Goal: Task Accomplishment & Management: Complete application form

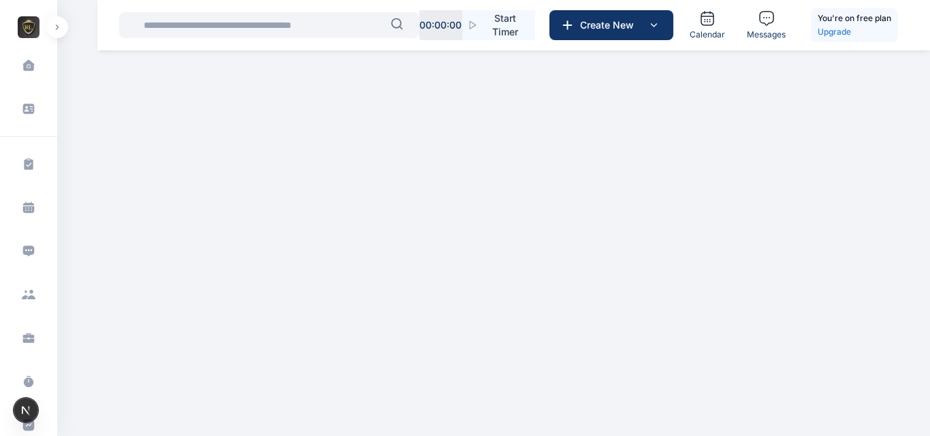
click at [62, 31] on button "button" at bounding box center [57, 27] width 22 height 22
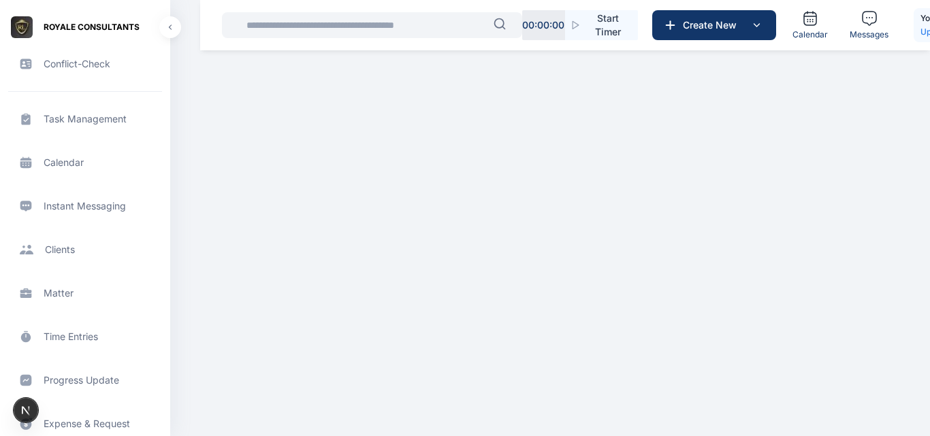
scroll to position [46, 0]
click at [91, 257] on span "Client clients clients" at bounding box center [85, 249] width 154 height 33
click at [67, 250] on span "Client clients clients" at bounding box center [85, 249] width 154 height 33
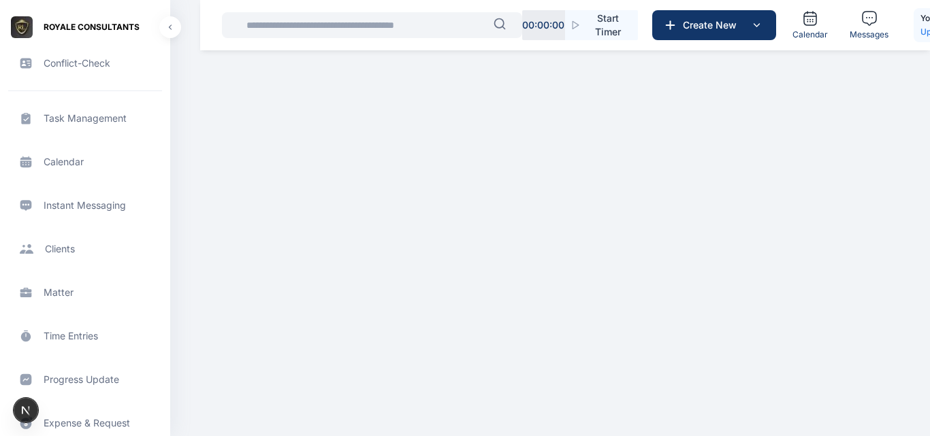
click at [54, 250] on span "Client clients clients" at bounding box center [85, 249] width 154 height 33
click at [54, 248] on span "Client clients clients" at bounding box center [85, 249] width 154 height 33
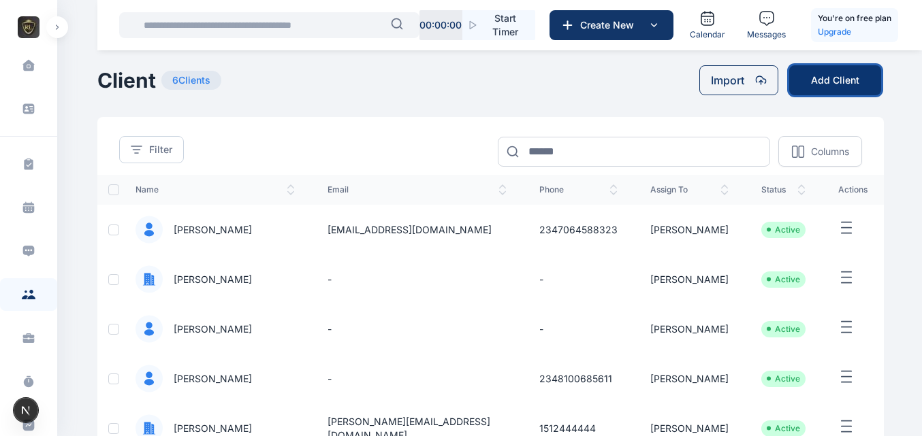
click at [828, 74] on button "Add Client" at bounding box center [835, 80] width 92 height 30
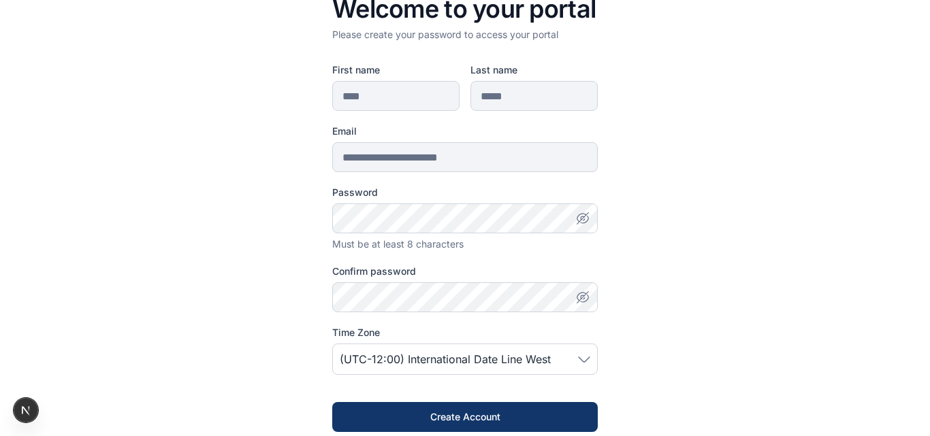
scroll to position [56, 0]
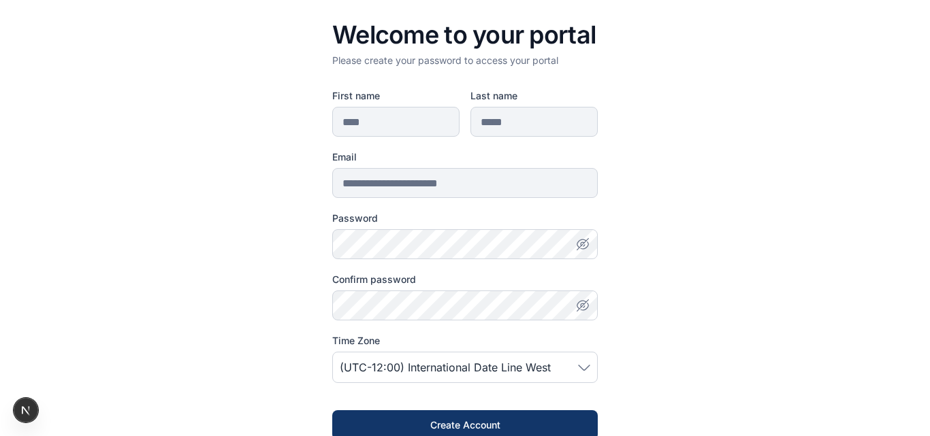
click at [577, 248] on icon "button" at bounding box center [579, 248] width 4 height 4
click at [583, 308] on icon "button" at bounding box center [583, 306] width 1 height 1
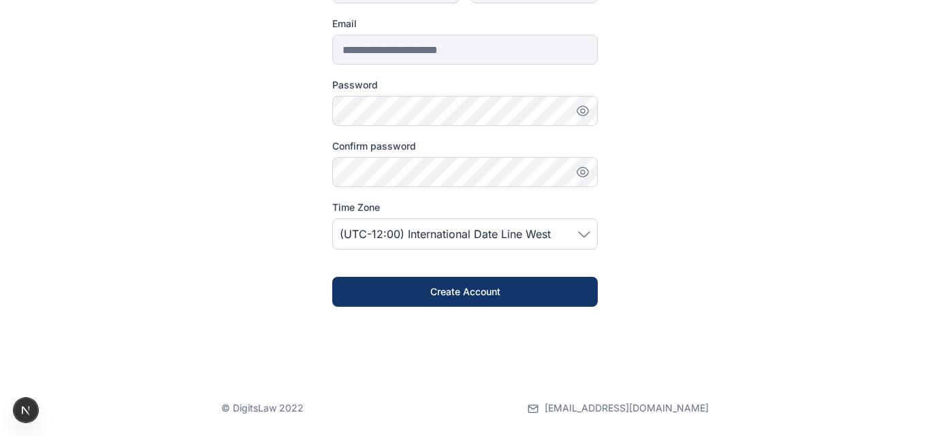
scroll to position [191, 0]
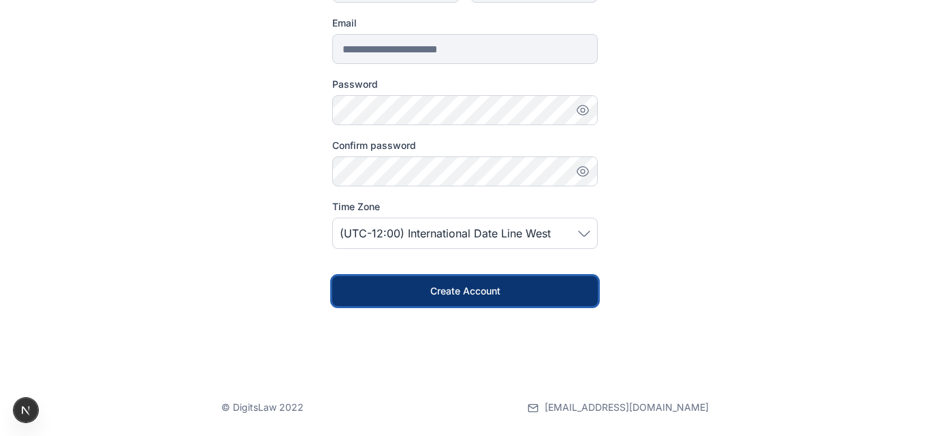
click at [549, 290] on div "Create Account" at bounding box center [465, 291] width 222 height 14
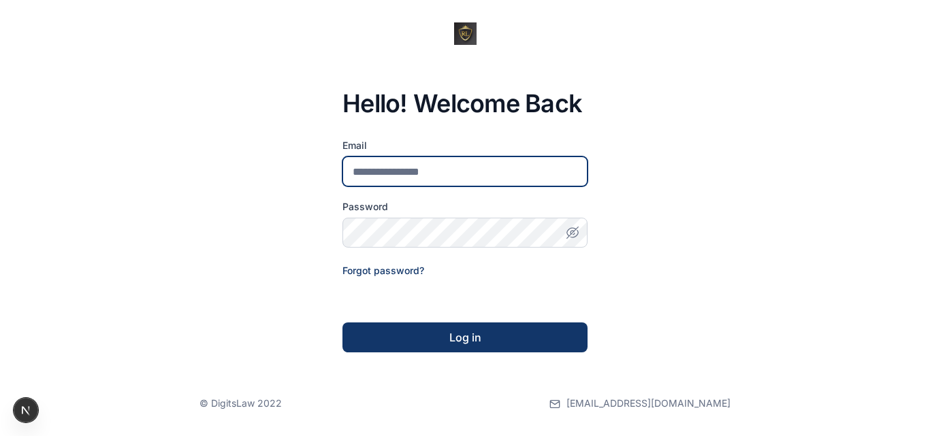
click at [466, 167] on input "email" at bounding box center [464, 172] width 245 height 30
type input "**********"
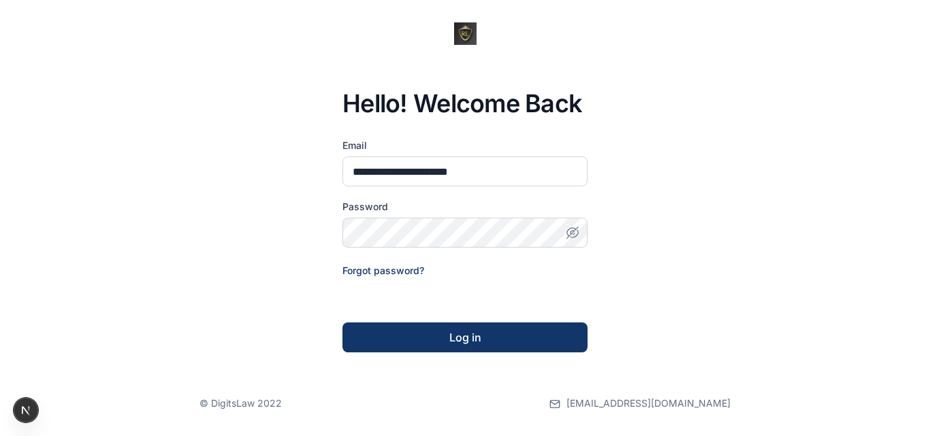
click at [572, 234] on icon "button" at bounding box center [573, 233] width 14 height 14
click at [483, 333] on div "Log in" at bounding box center [464, 337] width 201 height 16
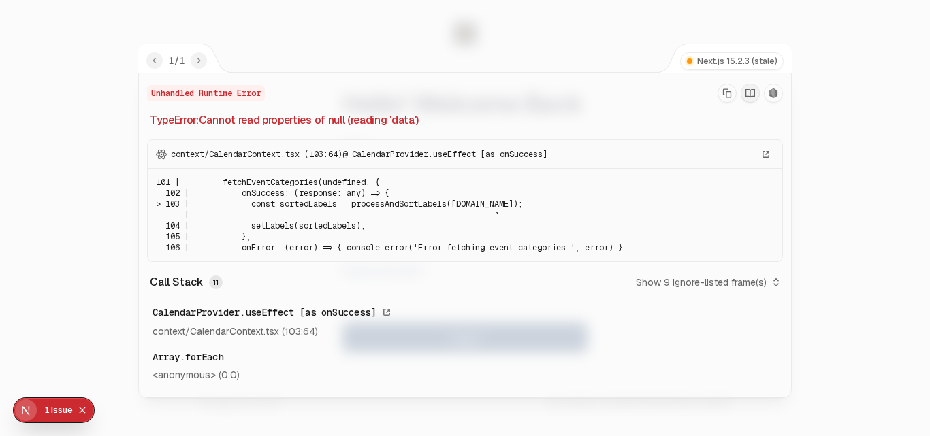
scroll to position [1, 0]
click at [722, 94] on icon "Copy Stack Trace" at bounding box center [727, 93] width 10 height 10
click at [777, 113] on p "TypeError: Cannot read properties of null (reading 'data')" at bounding box center [466, 120] width 633 height 16
drag, startPoint x: 152, startPoint y: 119, endPoint x: 387, endPoint y: 374, distance: 346.8
click at [387, 374] on div "Unhandled Runtime Error Error: Copy to clipboard is not supported in this brows…" at bounding box center [465, 234] width 652 height 325
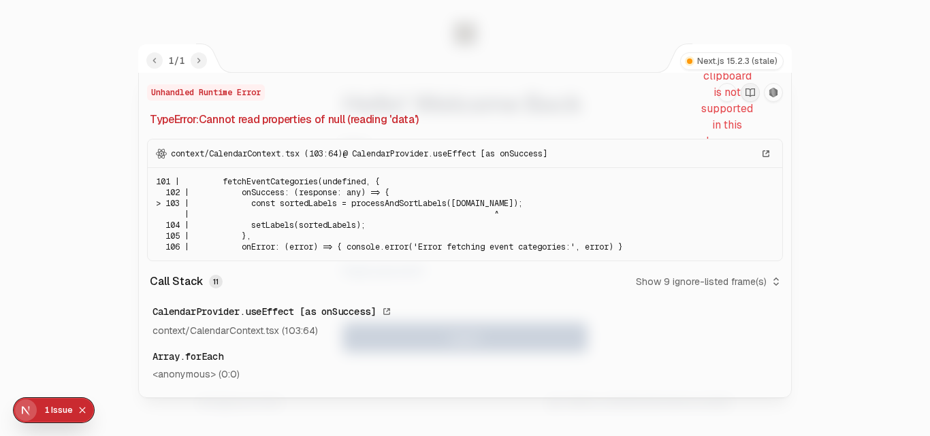
click at [379, 340] on div "CalendarProvider.useEffect [as onSuccess] context/CalendarContext.tsx (103:64)" at bounding box center [465, 321] width 636 height 44
